Goal: Answer question/provide support: Answer question/provide support

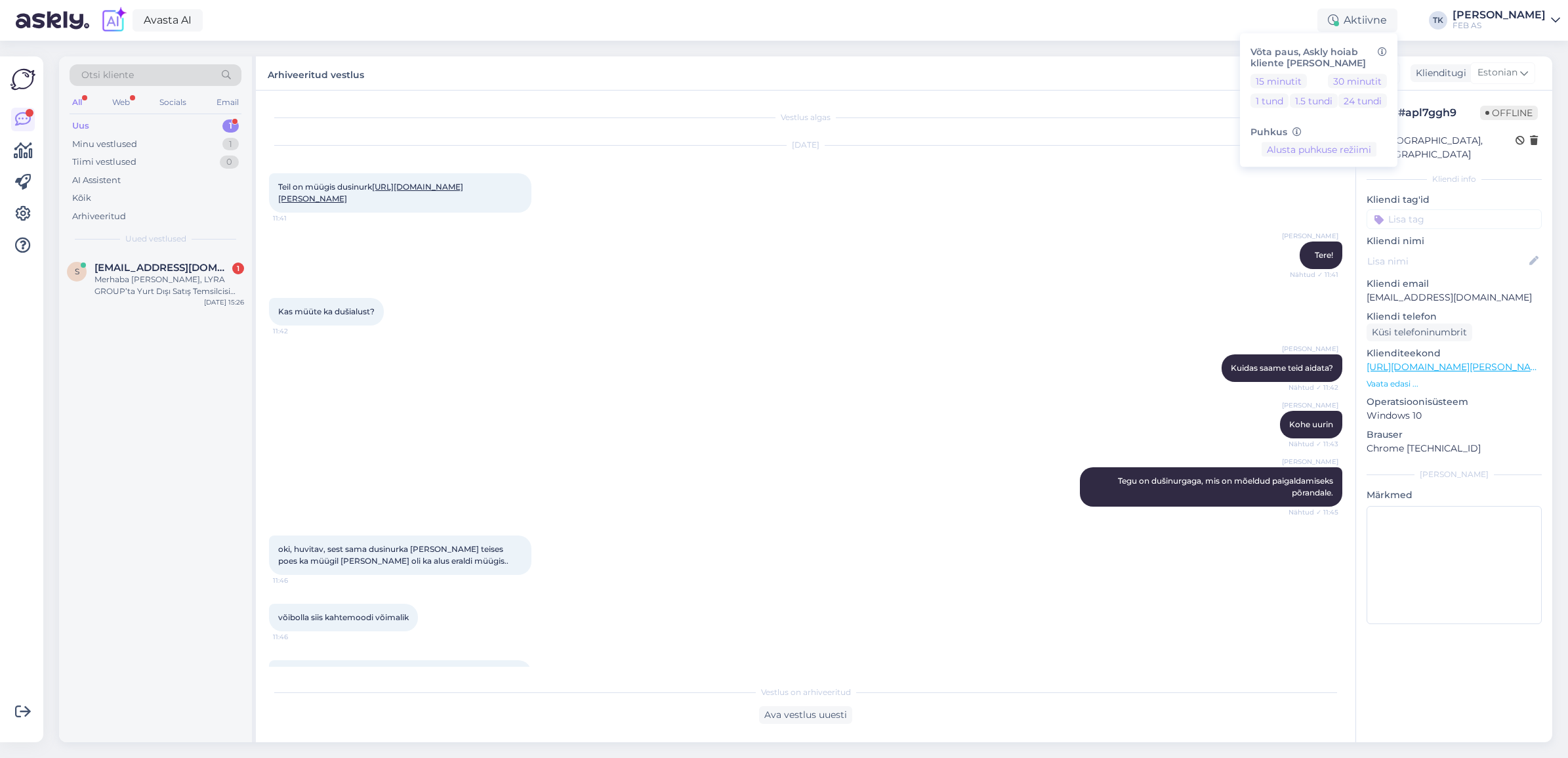
scroll to position [517, 0]
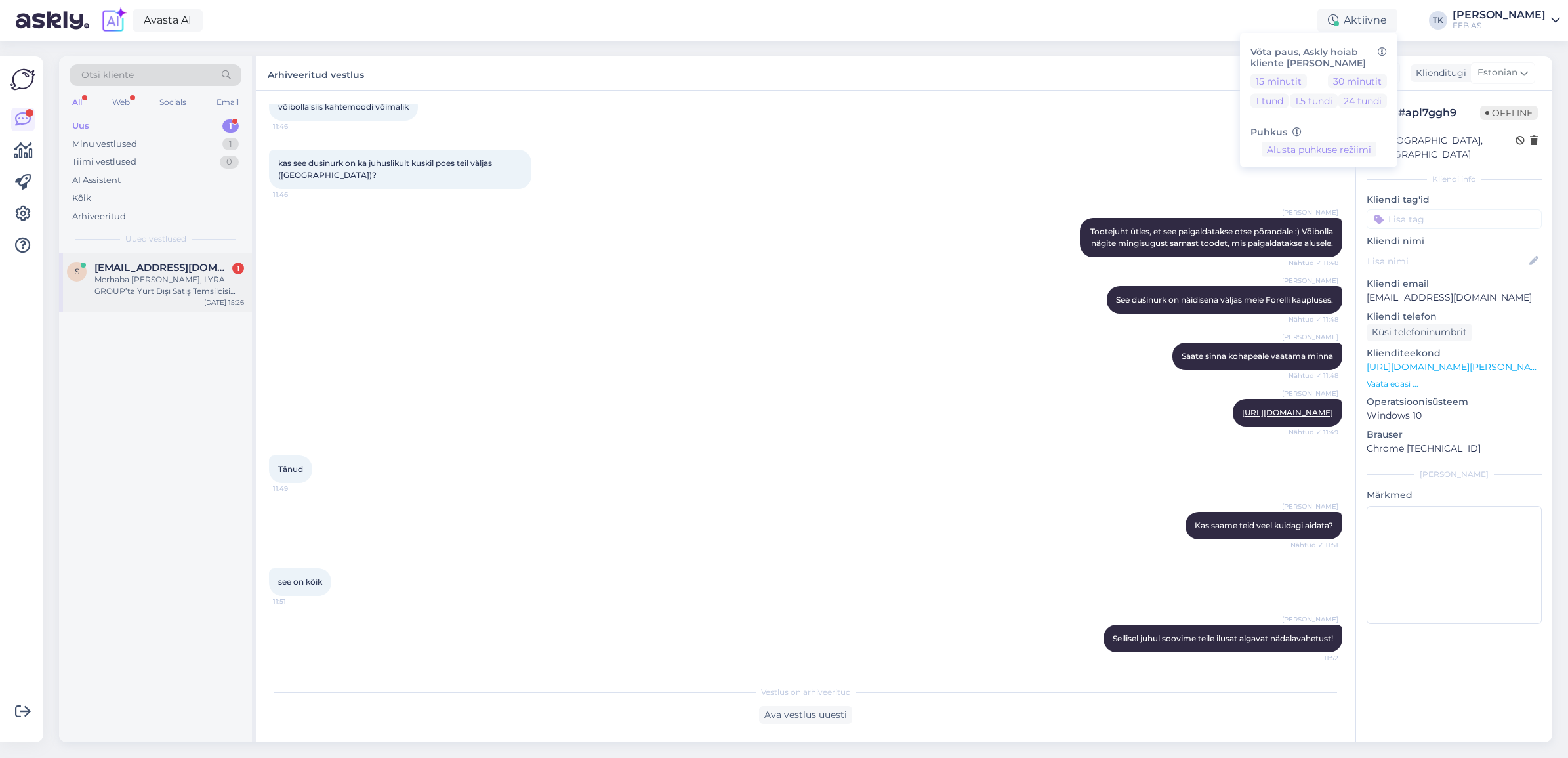
click at [138, 280] on div "Merhaba [PERSON_NAME], LYRA GROUP’ta Yurt Dışı Satış Temsilcisi olarak görev ya…" at bounding box center [169, 286] width 149 height 23
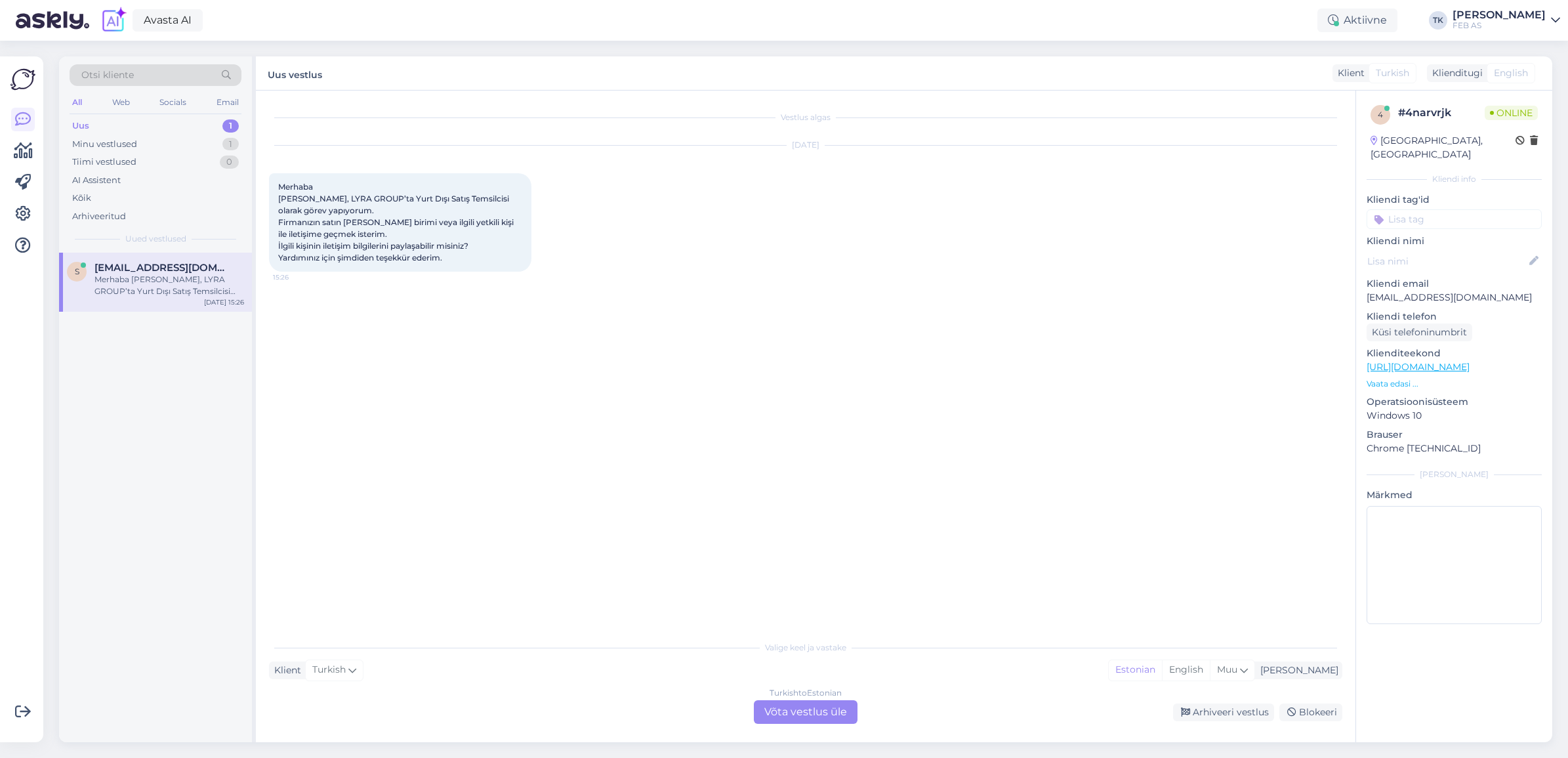
scroll to position [0, 0]
click at [821, 714] on div "Turkish to Estonian Võta vestlus üle" at bounding box center [805, 712] width 104 height 23
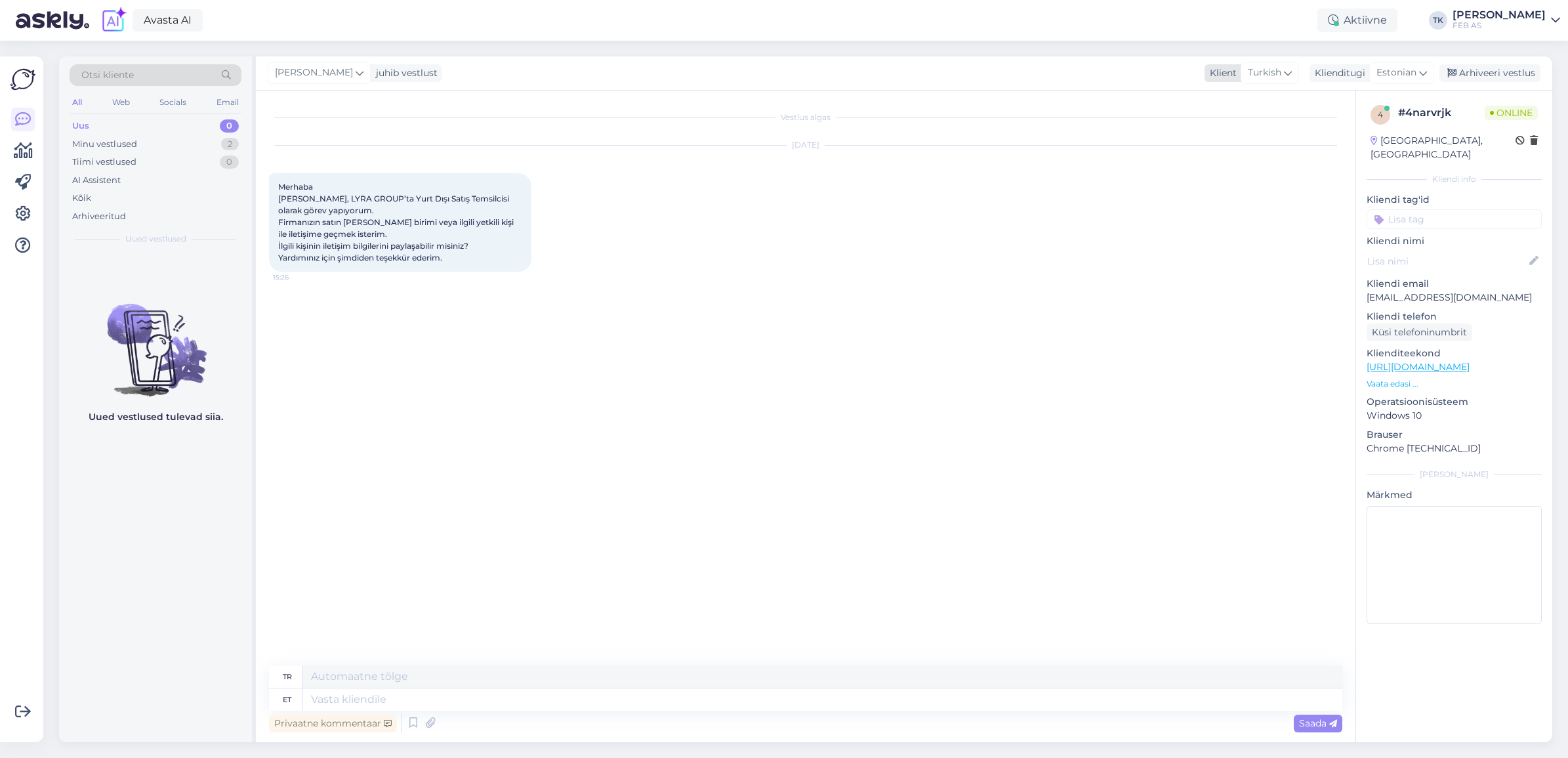
click at [1283, 70] on div "Turkish" at bounding box center [1270, 73] width 59 height 21
type input "en"
click at [1233, 125] on link "English" at bounding box center [1252, 131] width 145 height 21
click at [607, 704] on textarea at bounding box center [823, 699] width 1039 height 22
click at [1410, 70] on span "Estonian" at bounding box center [1397, 72] width 40 height 14
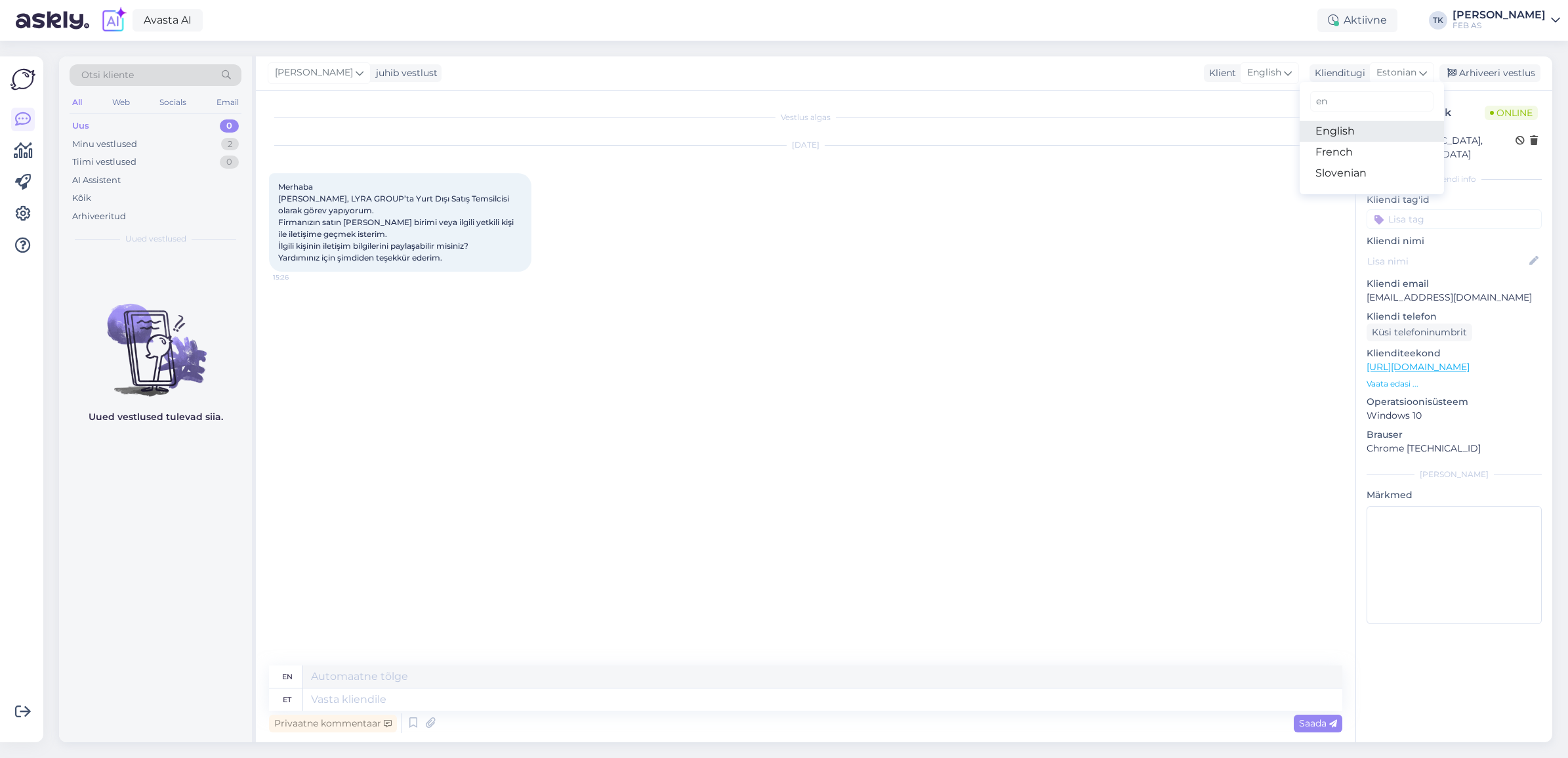
type input "en"
click at [1379, 134] on link "English" at bounding box center [1373, 131] width 145 height 21
click at [1282, 67] on span "English" at bounding box center [1271, 72] width 34 height 14
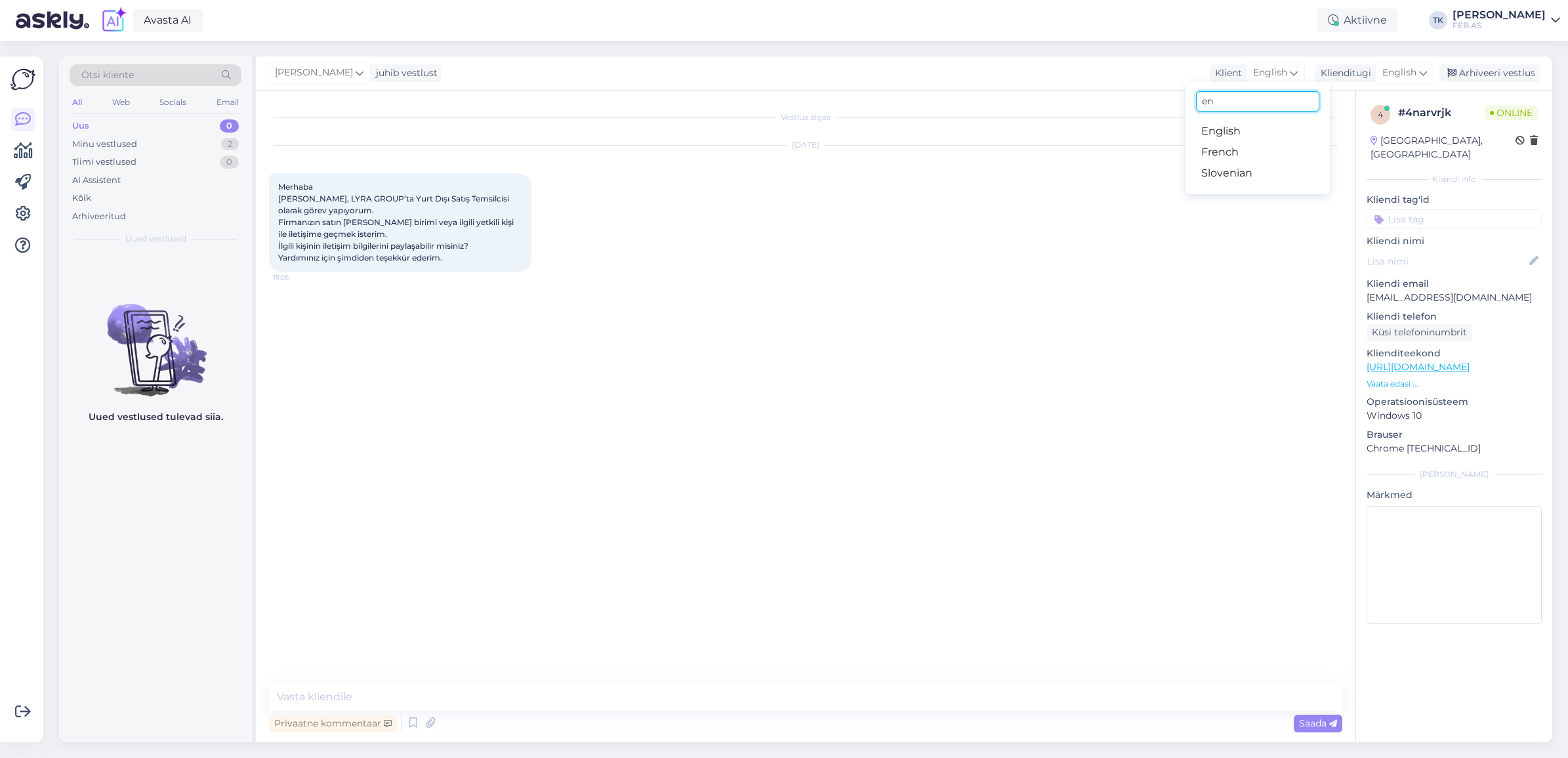
drag, startPoint x: 1254, startPoint y: 105, endPoint x: 1114, endPoint y: 116, distance: 140.4
click at [1114, 116] on div "[PERSON_NAME] juhib vestlust Klient English en English French Slovenian Kliendi…" at bounding box center [904, 399] width 1297 height 686
click at [1144, 70] on div "[PERSON_NAME] juhib vestlust Klient English en English French Slovenian Kliendi…" at bounding box center [904, 74] width 1297 height 34
drag, startPoint x: 1229, startPoint y: 61, endPoint x: 1238, endPoint y: 63, distance: 9.2
click at [1238, 63] on div "[PERSON_NAME] juhib vestlust Klient English en English French Slovenian Kliendi…" at bounding box center [904, 74] width 1297 height 34
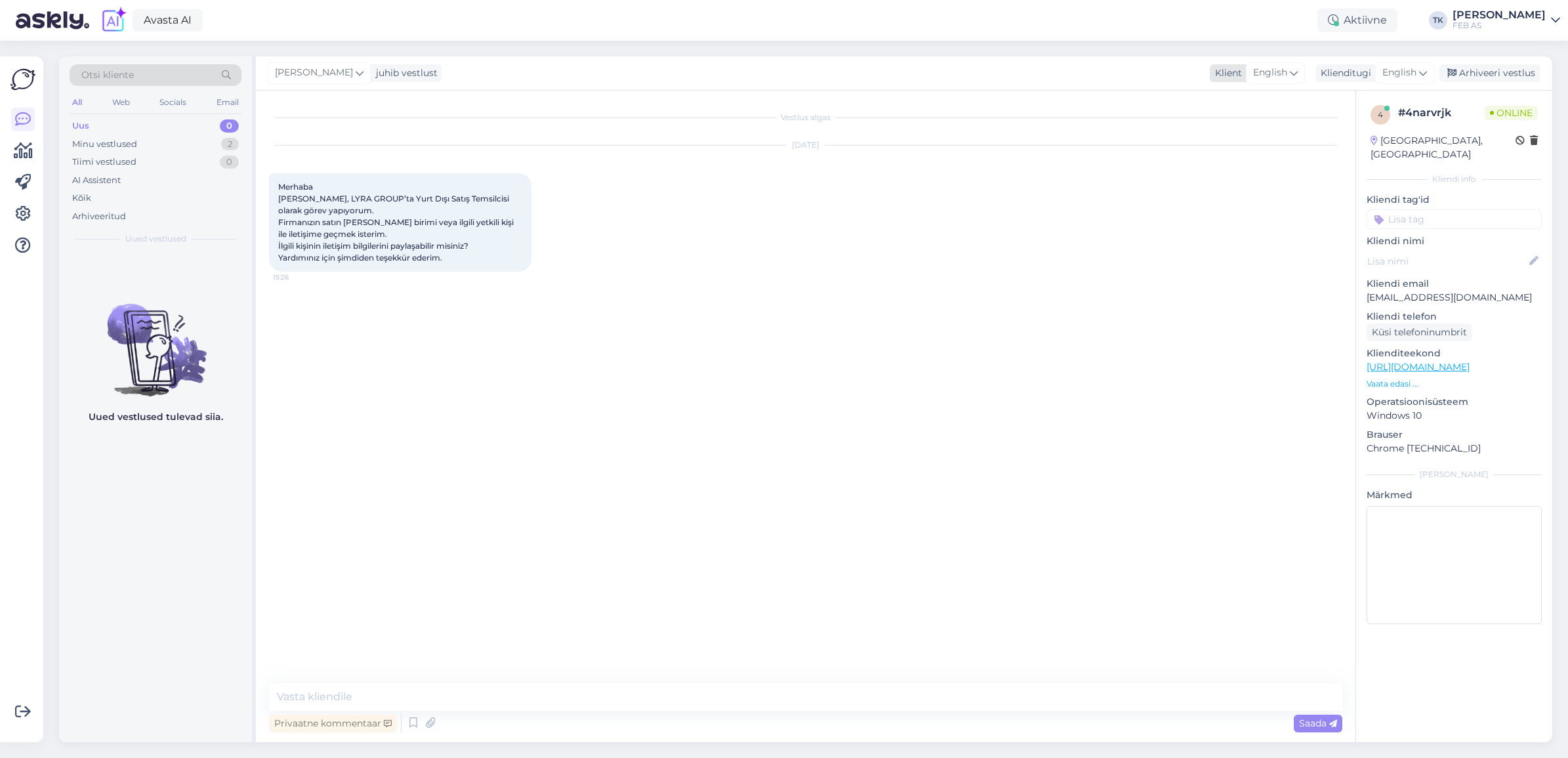
click at [1251, 67] on div "English" at bounding box center [1275, 73] width 59 height 21
click at [1254, 99] on input "en" at bounding box center [1258, 102] width 123 height 21
click at [1254, 99] on input at bounding box center [1258, 102] width 123 height 21
click at [1187, 70] on div "Triinu [PERSON_NAME] juhib vestlust Klient English Arabic Belarusian Bulgarian …" at bounding box center [904, 74] width 1297 height 34
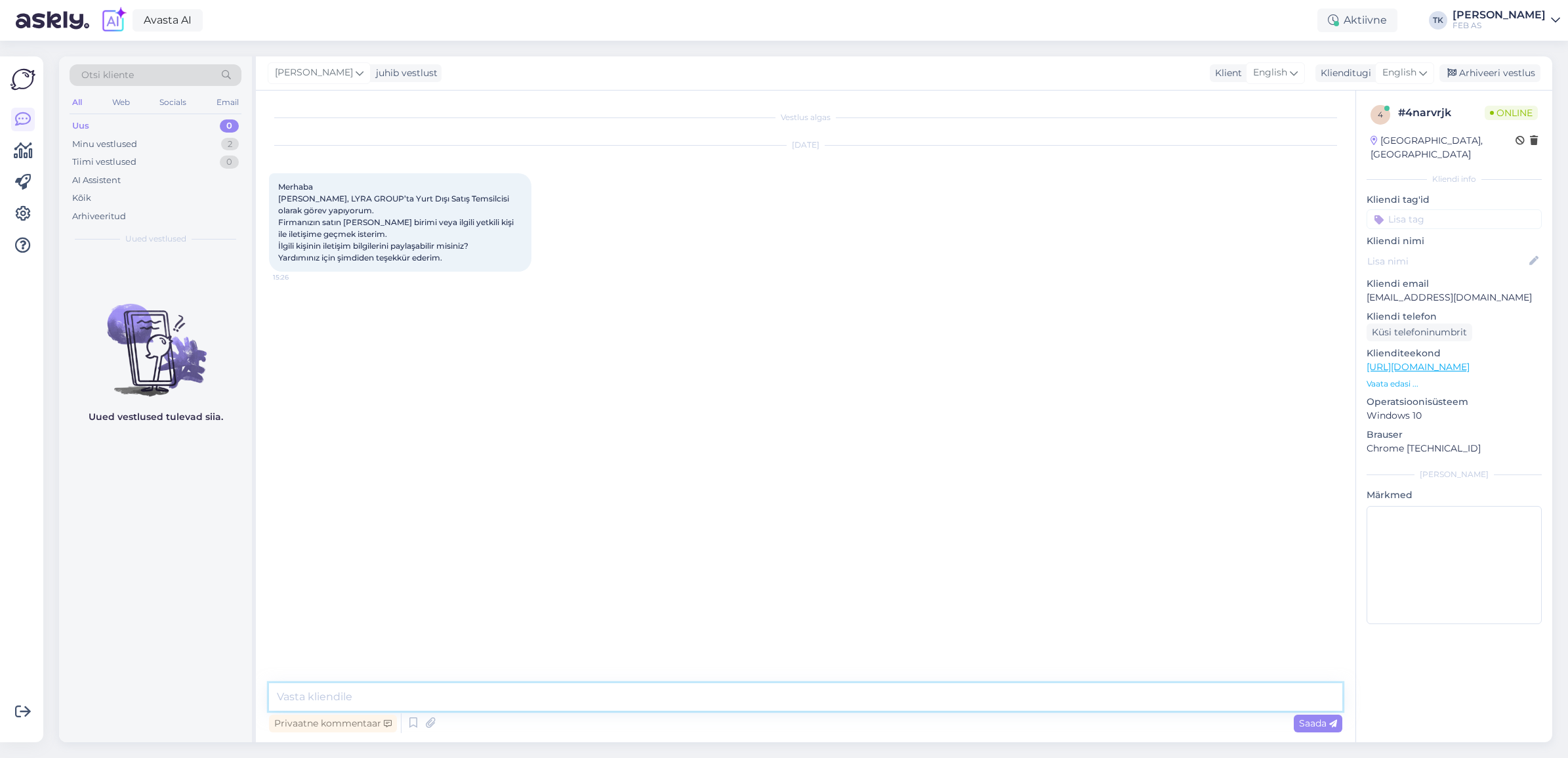
click at [362, 697] on textarea at bounding box center [806, 697] width 1074 height 28
type textarea "Hello! How can i help you?"
click at [456, 601] on div "Vestlus algas [DATE] Merhaba [PERSON_NAME], LYRA GROUP’ta Yurt Dışı Satış Temsi…" at bounding box center [812, 388] width 1085 height 568
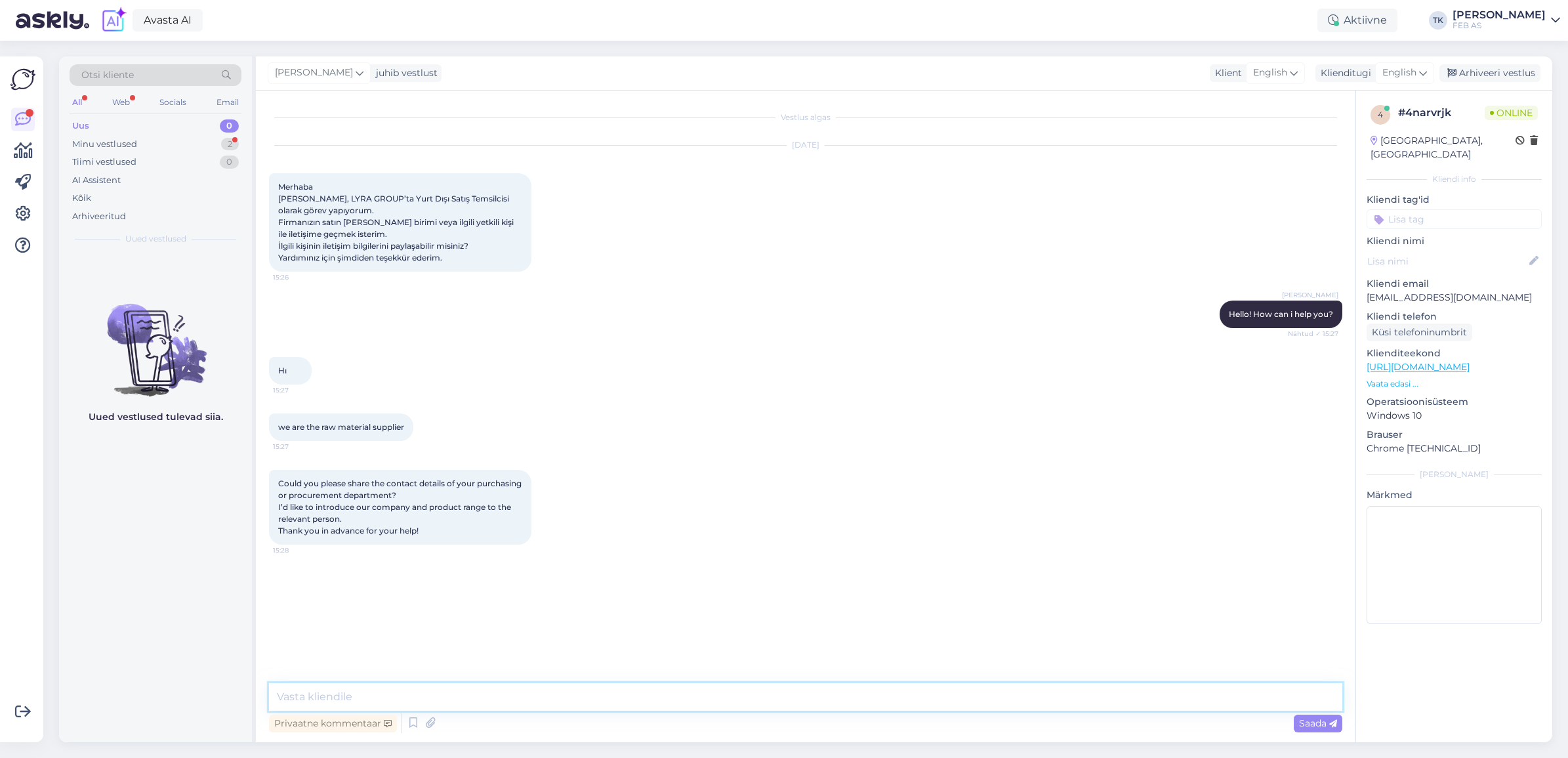
click at [533, 688] on textarea at bounding box center [806, 697] width 1074 height 28
type textarea "Y"
click at [504, 686] on textarea at bounding box center [806, 697] width 1074 height 28
paste textarea "Send an email to this address. It will be forwarded to the appropriate employee."
drag, startPoint x: 432, startPoint y: 696, endPoint x: 422, endPoint y: 716, distance: 22.4
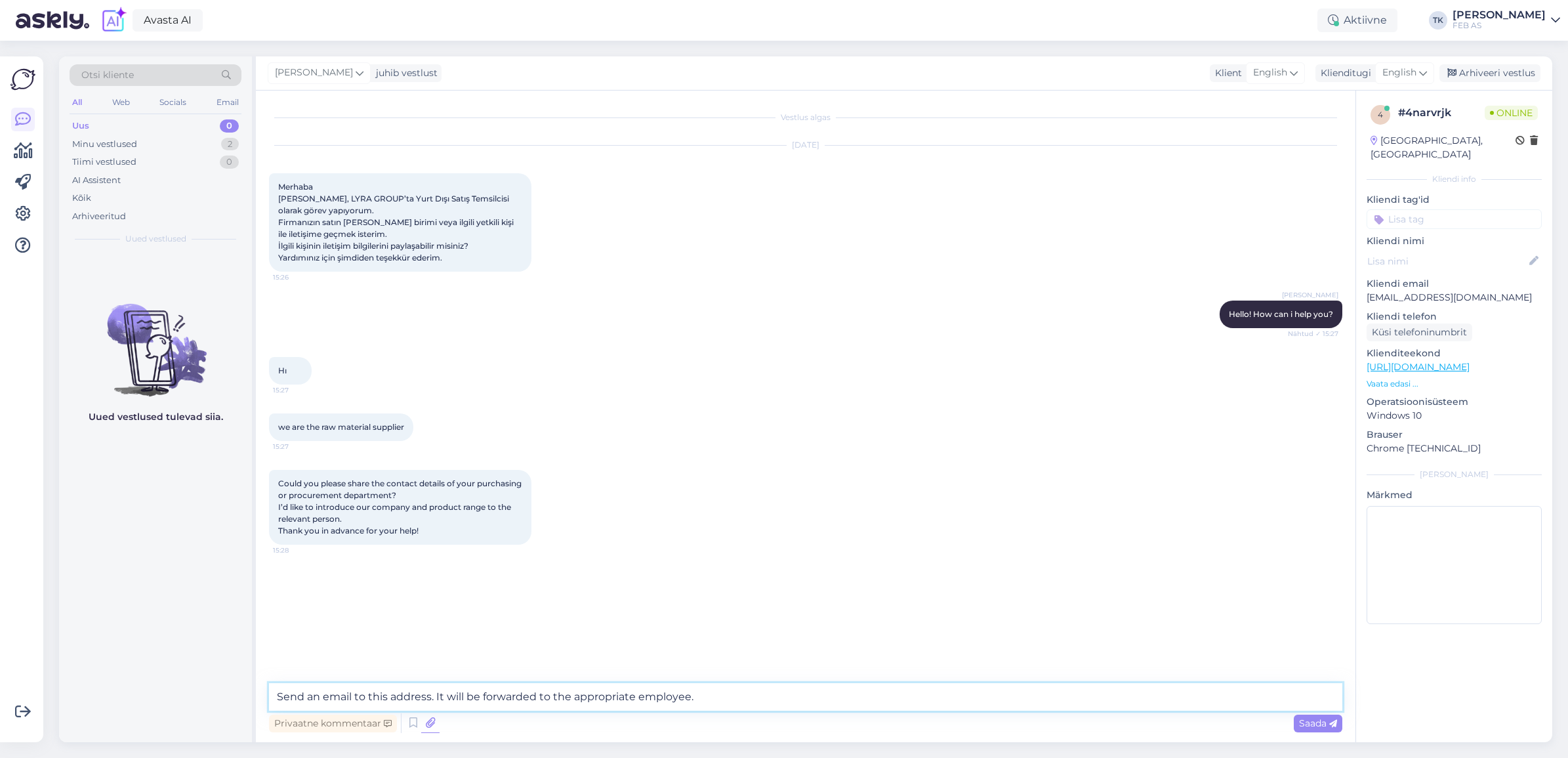
click at [432, 696] on textarea "Send an email to this address. It will be forwarded to the appropriate employee." at bounding box center [806, 697] width 1074 height 28
type textarea "Send an email to this address: [EMAIL_ADDRESS][DOMAIN_NAME]. It will be forward…"
click at [888, 697] on textarea "Send an email to this address: [EMAIL_ADDRESS][DOMAIN_NAME]. It will be forward…" at bounding box center [806, 697] width 1074 height 28
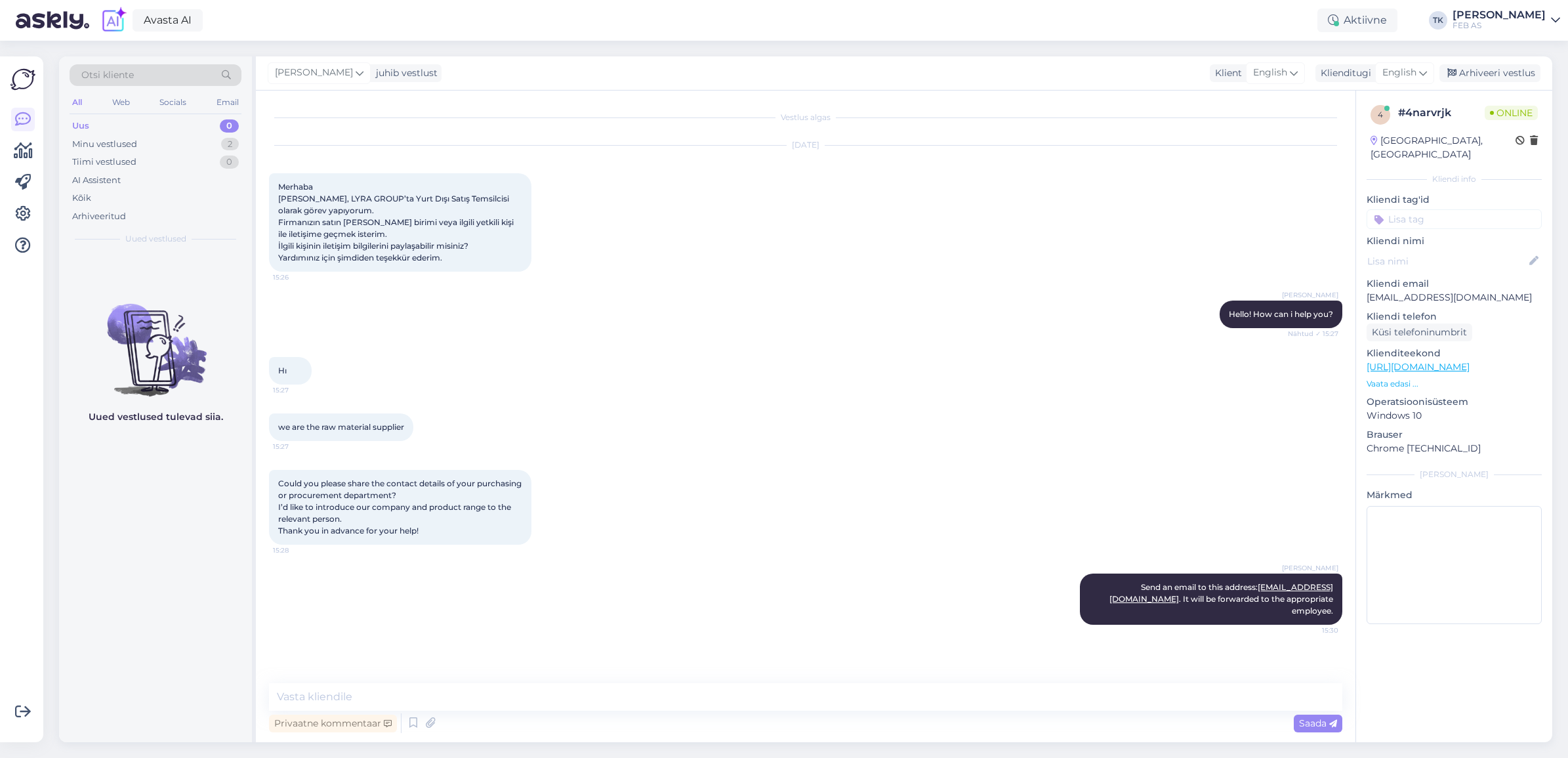
click at [837, 349] on div "Hı 15:27" at bounding box center [806, 371] width 1074 height 56
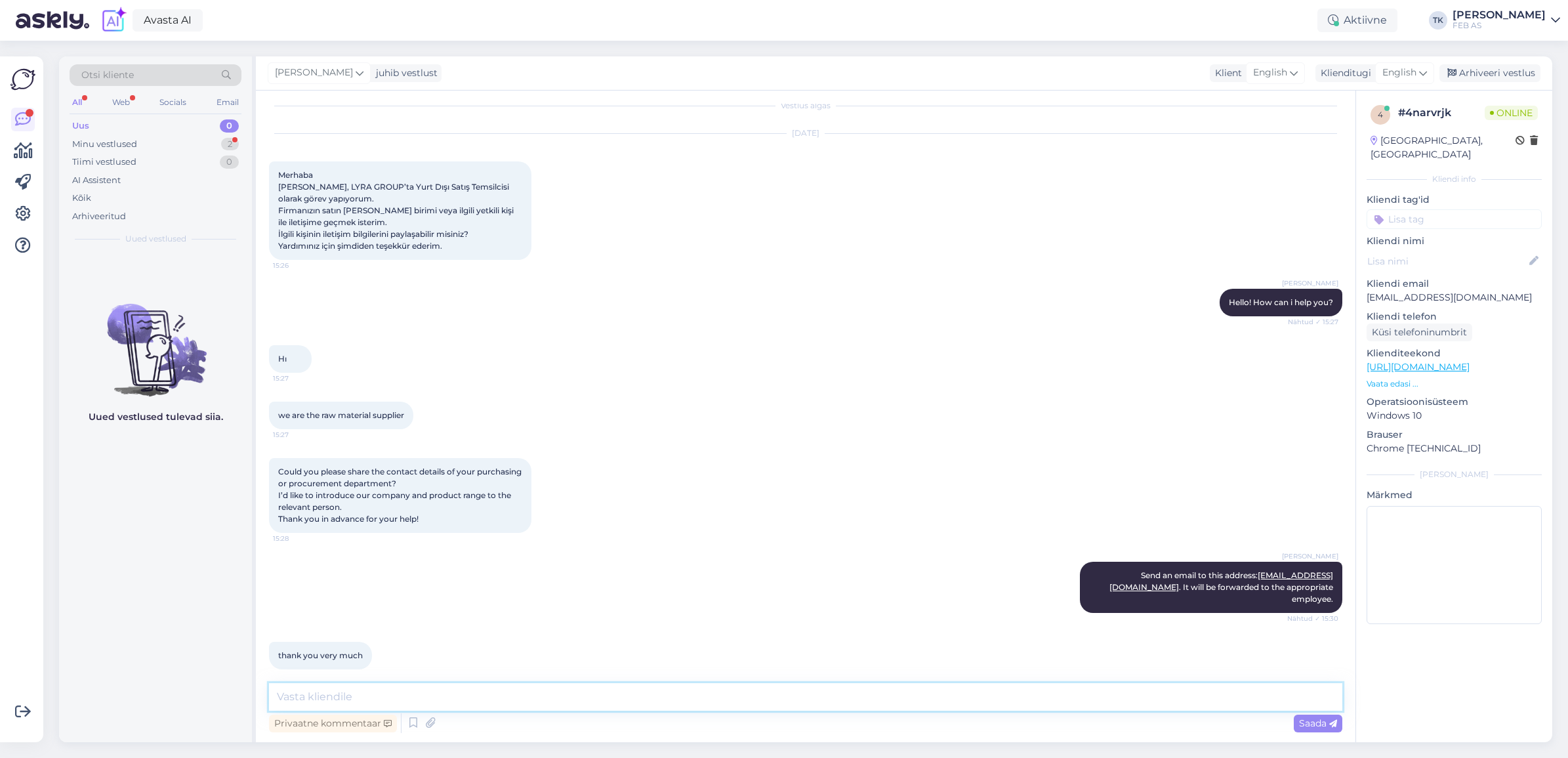
click at [572, 699] on textarea at bounding box center [806, 697] width 1074 height 28
click at [604, 637] on div "thank you very much 15:30" at bounding box center [806, 655] width 1074 height 56
click at [149, 138] on div "Minu vestlused 2" at bounding box center [156, 144] width 172 height 19
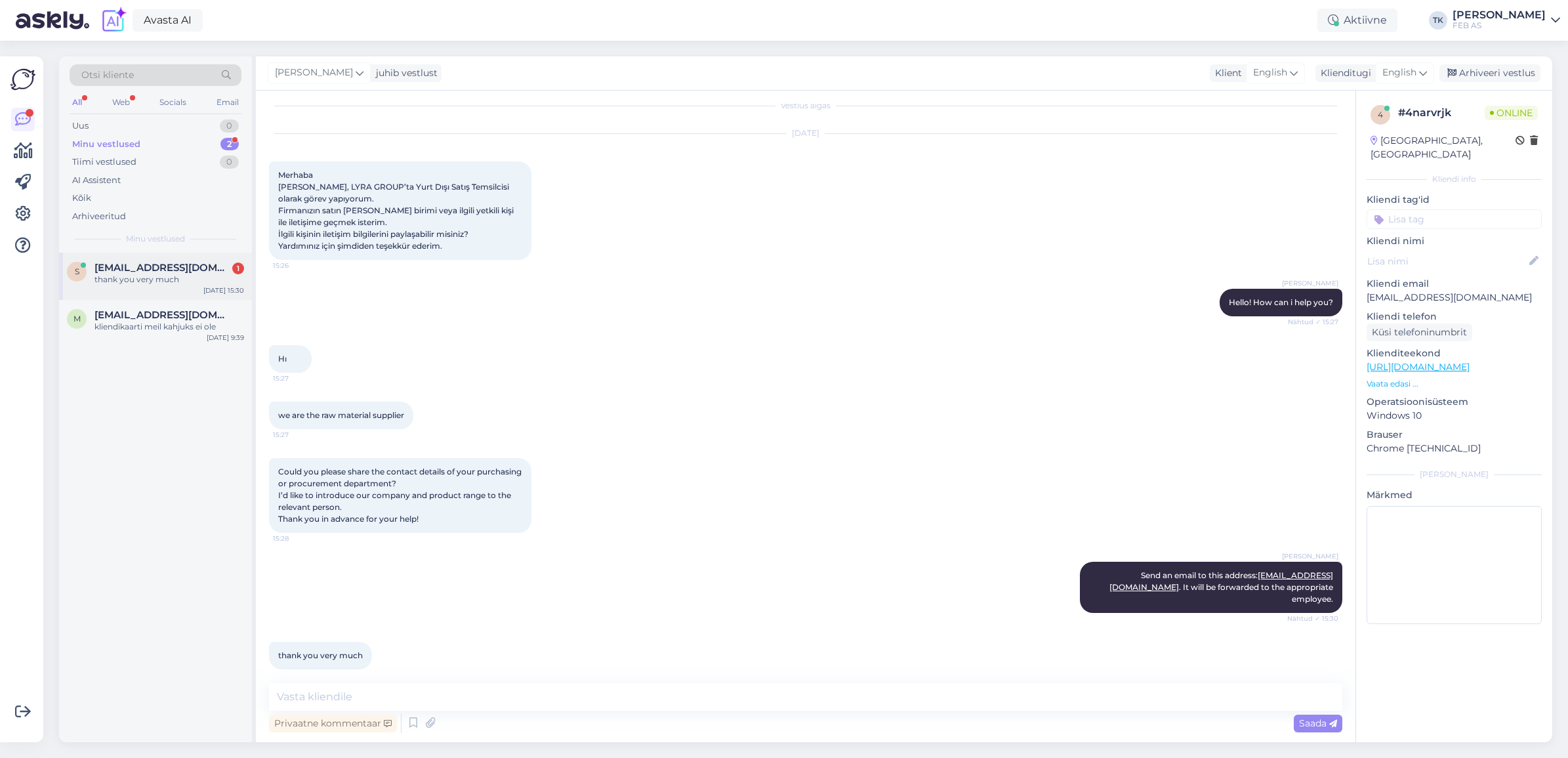
click at [147, 260] on div "s [EMAIL_ADDRESS][DOMAIN_NAME] 1 thank you very much [DATE] 15:30" at bounding box center [156, 276] width 193 height 48
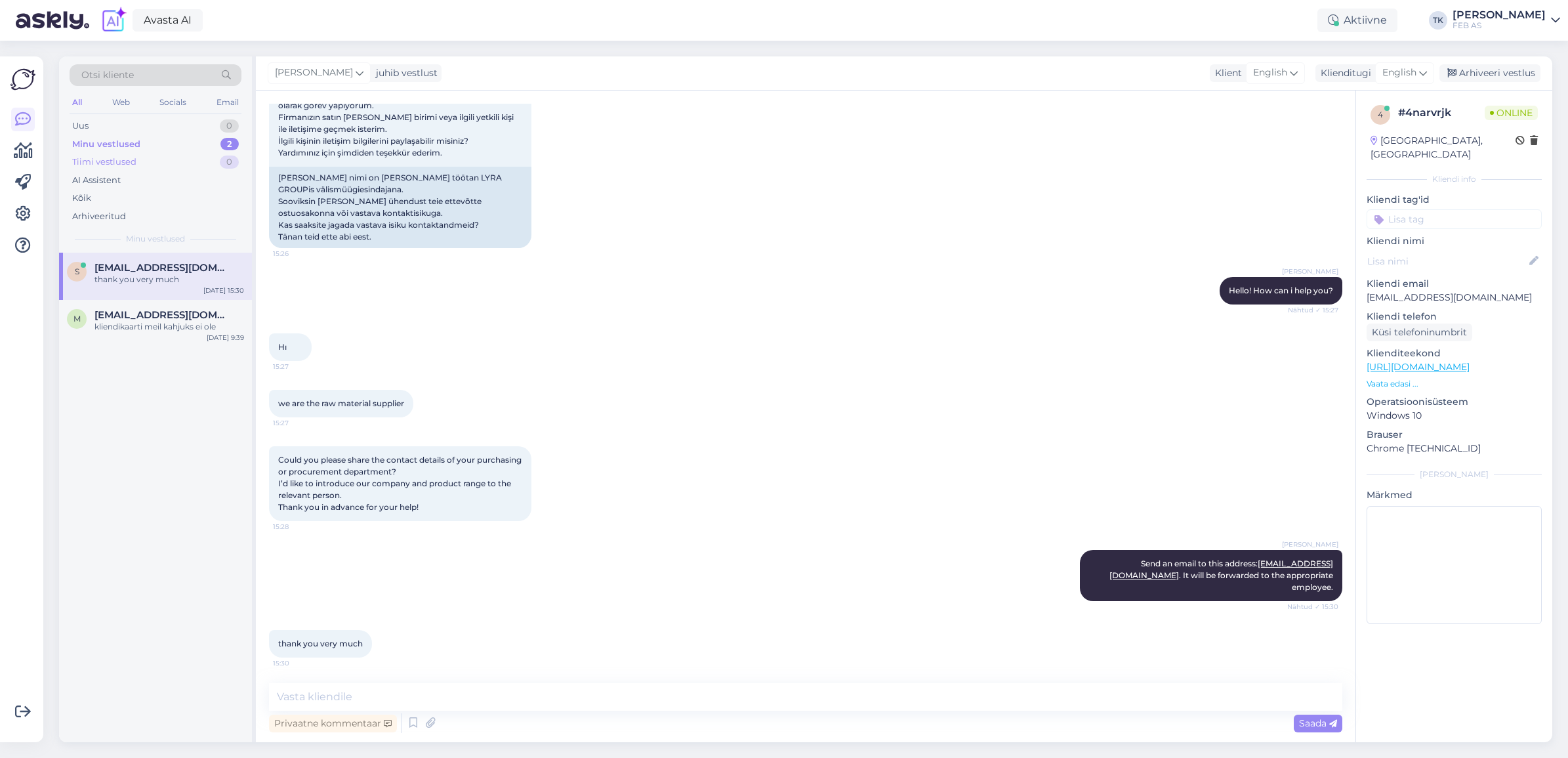
click at [151, 156] on div "Tiimi vestlused 0" at bounding box center [156, 162] width 172 height 19
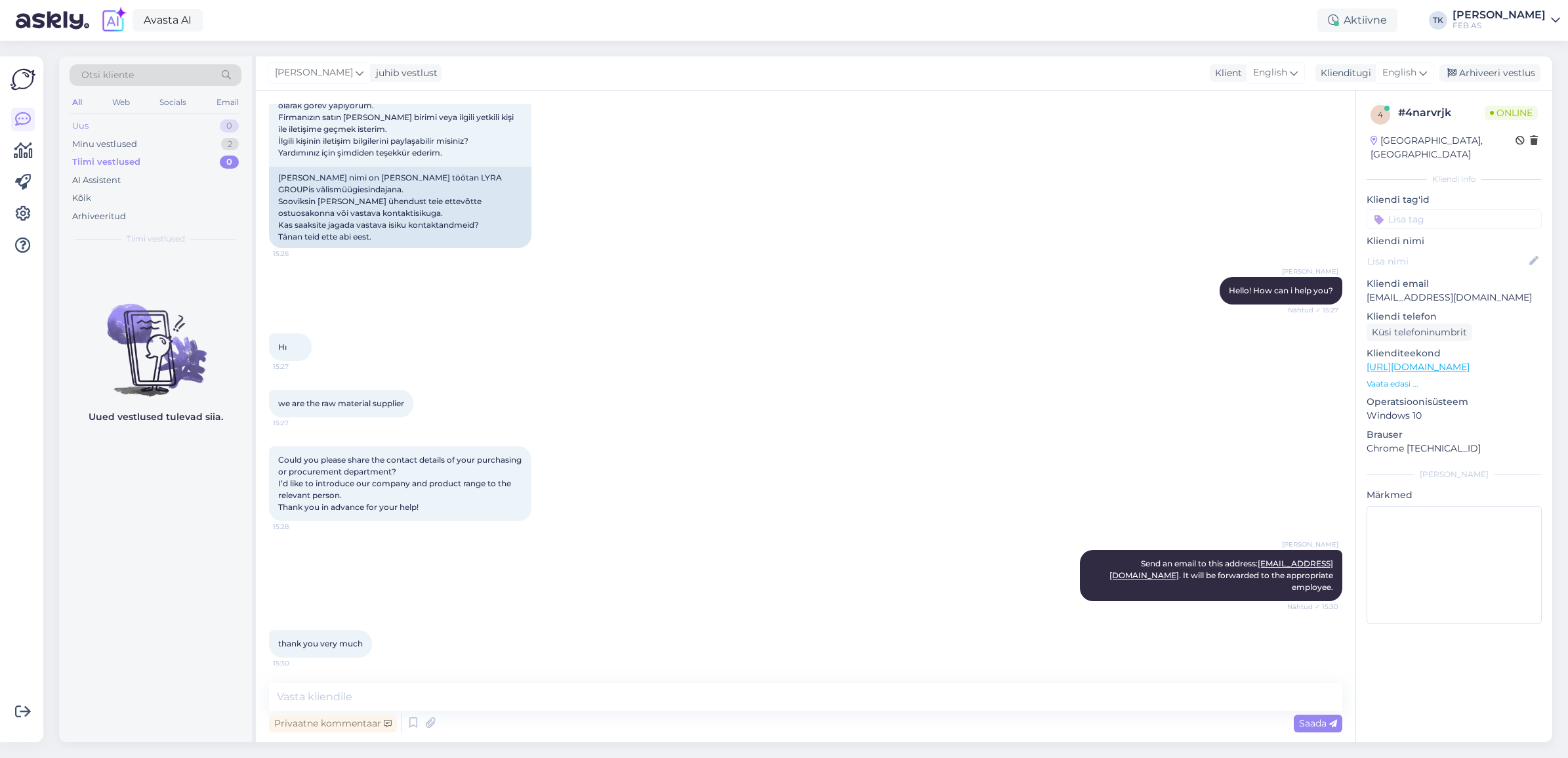
click at [156, 123] on div "Uus 0" at bounding box center [156, 126] width 172 height 19
